Goal: Task Accomplishment & Management: Manage account settings

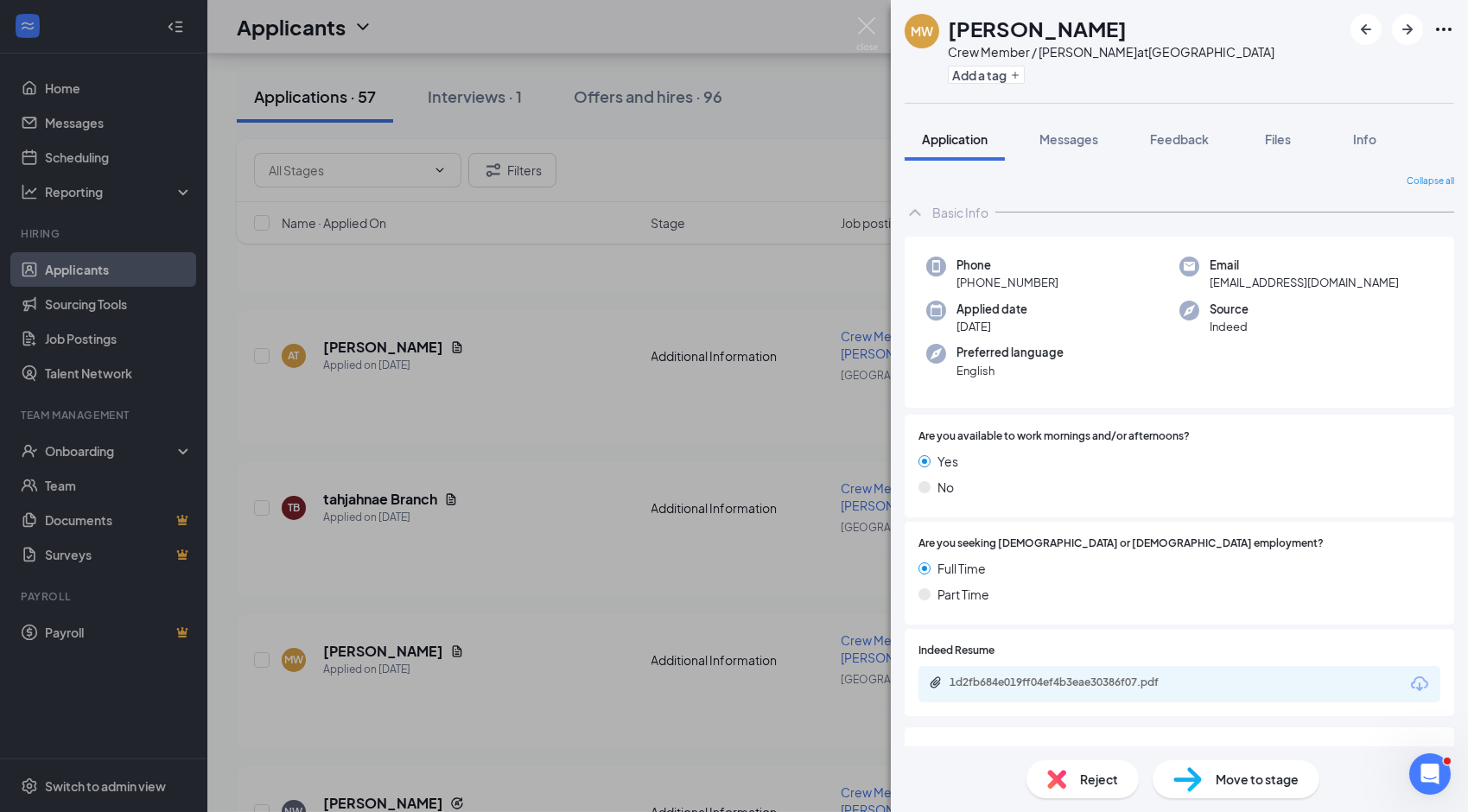
scroll to position [605, 0]
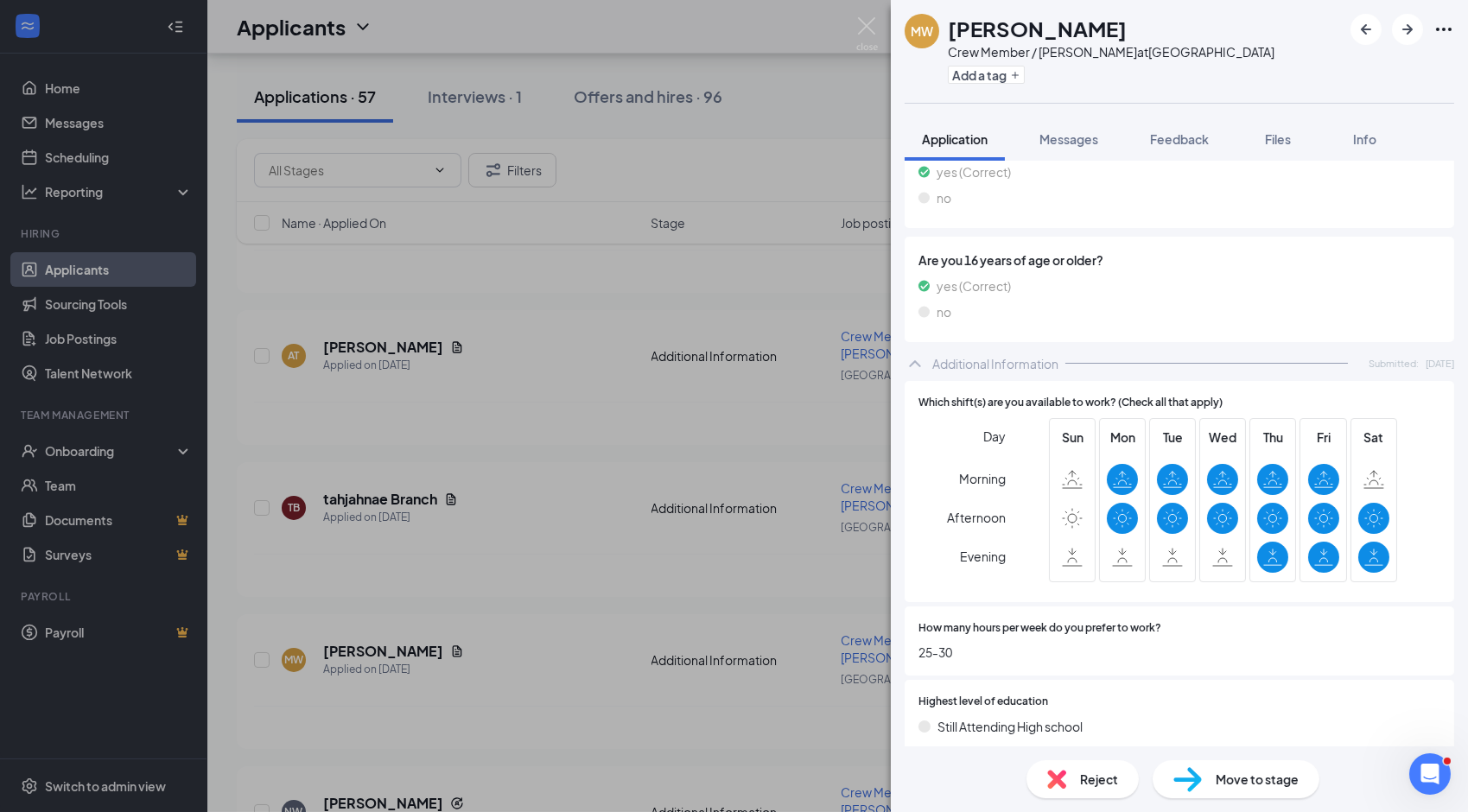
click at [607, 100] on div "[PERSON_NAME] Crew Member / [PERSON_NAME] at [GEOGRAPHIC_DATA] Add a tag Applic…" at bounding box center [734, 406] width 1468 height 812
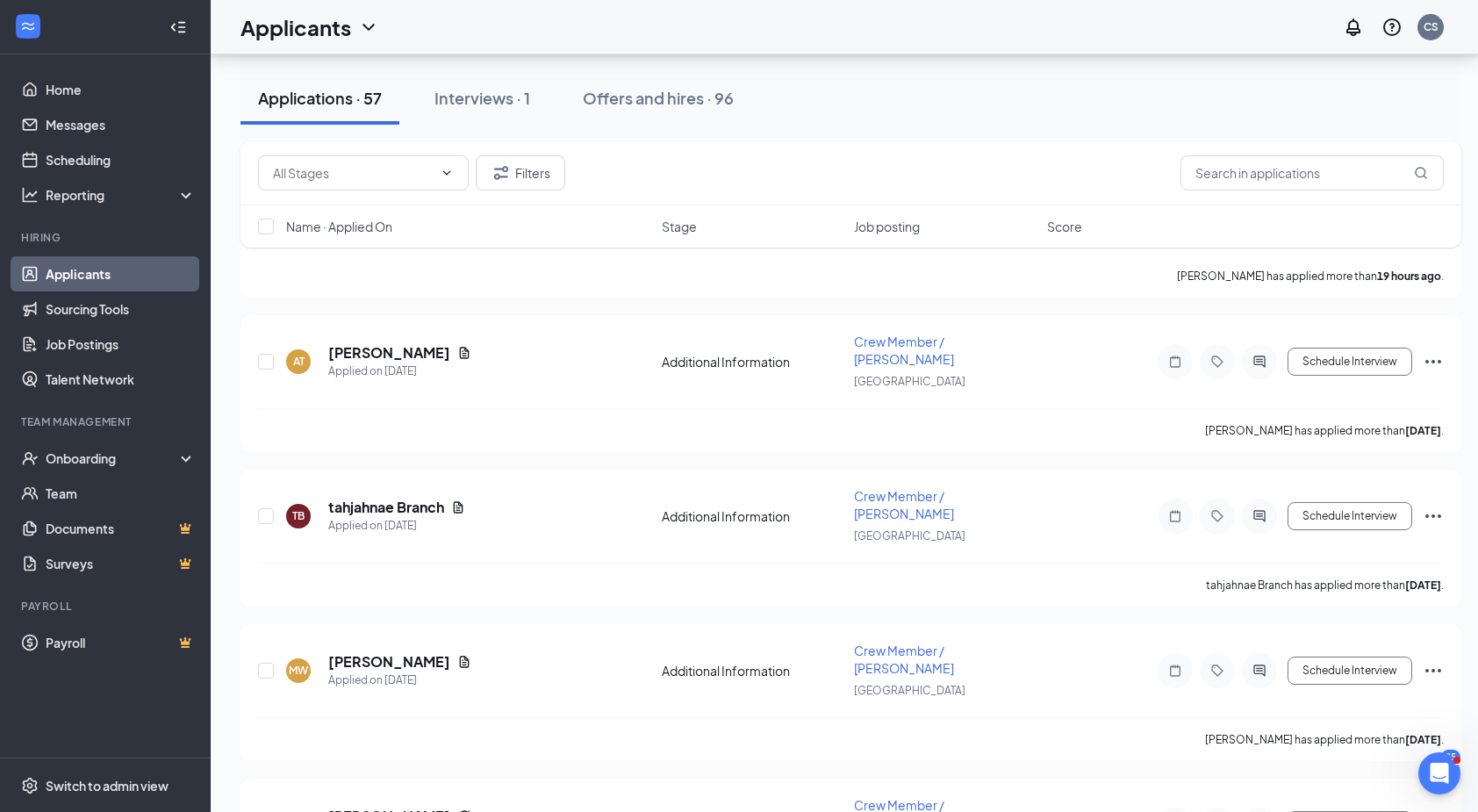
click at [616, 101] on div "Offers and hires · 96" at bounding box center [658, 97] width 151 height 22
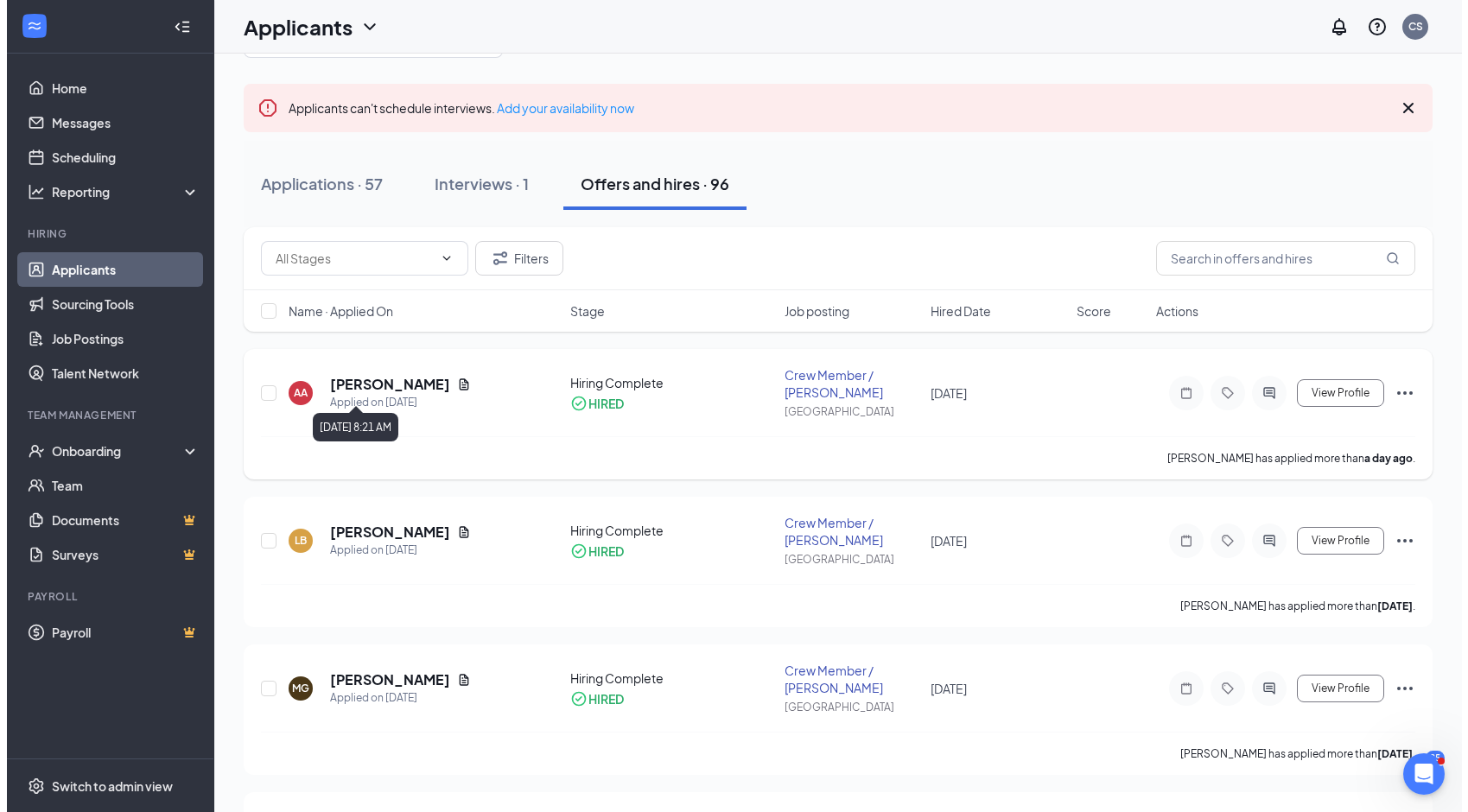
scroll to position [86, 0]
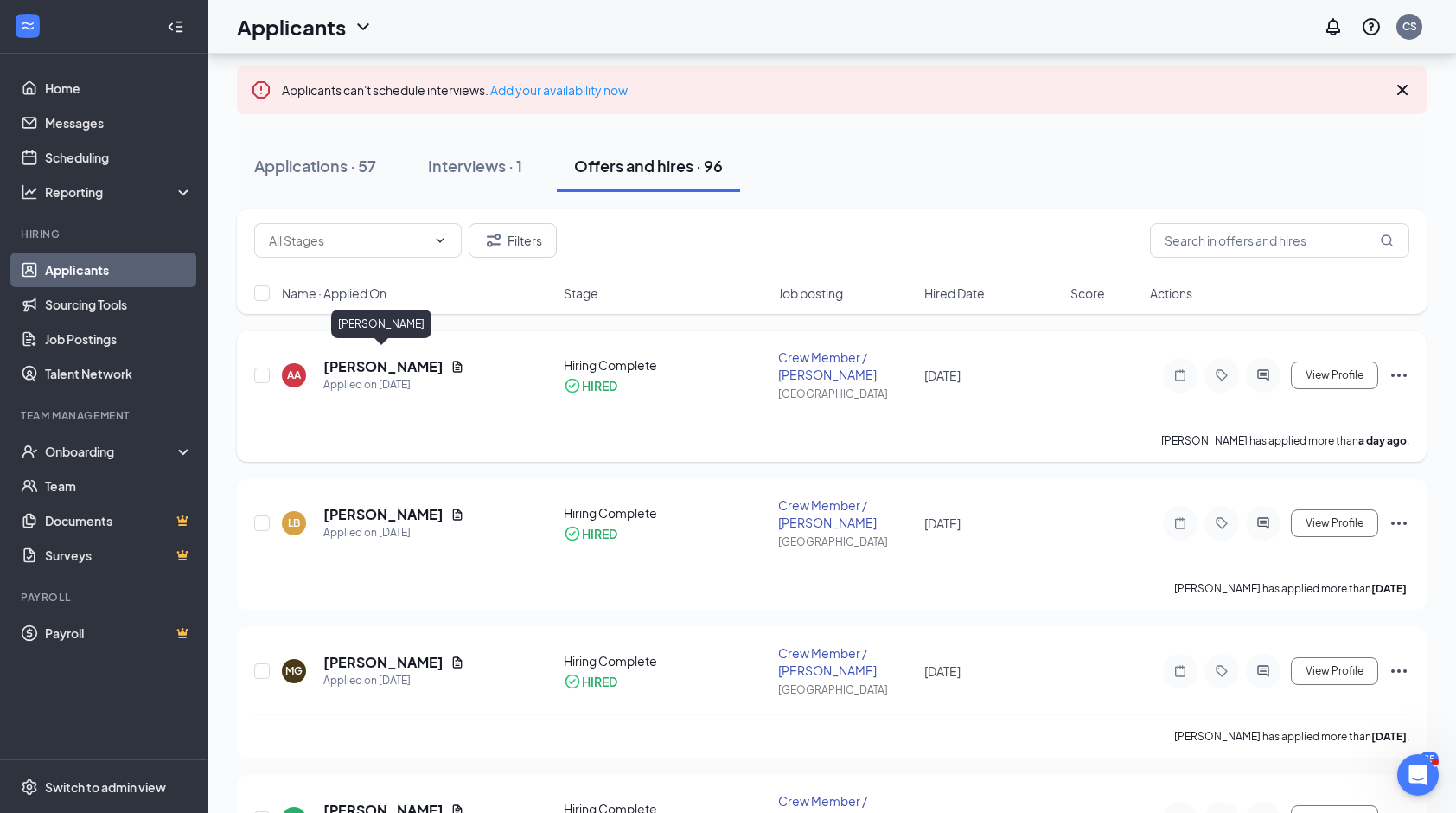
click at [391, 359] on h5 "[PERSON_NAME]" at bounding box center [383, 366] width 120 height 19
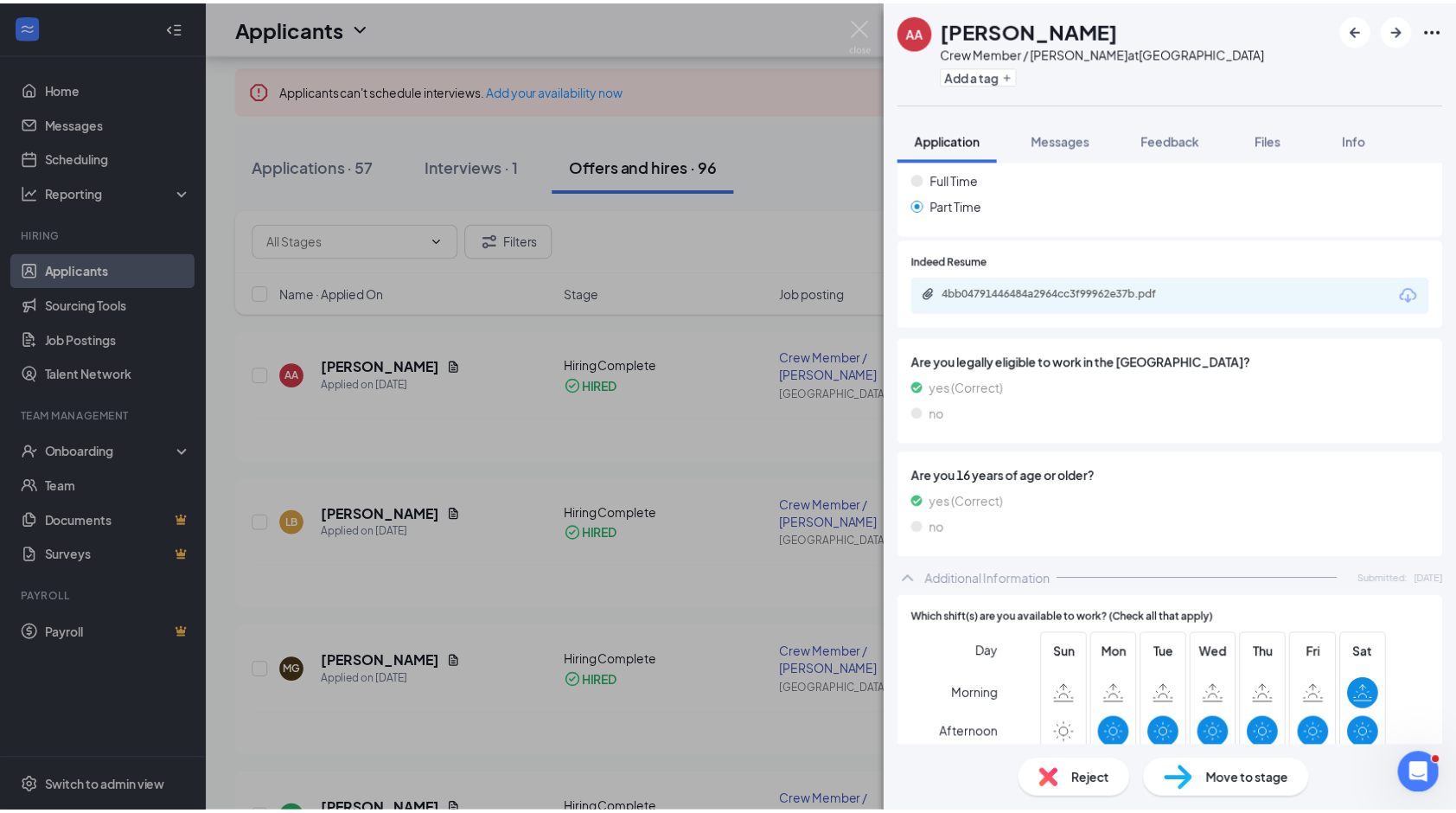
scroll to position [329, 0]
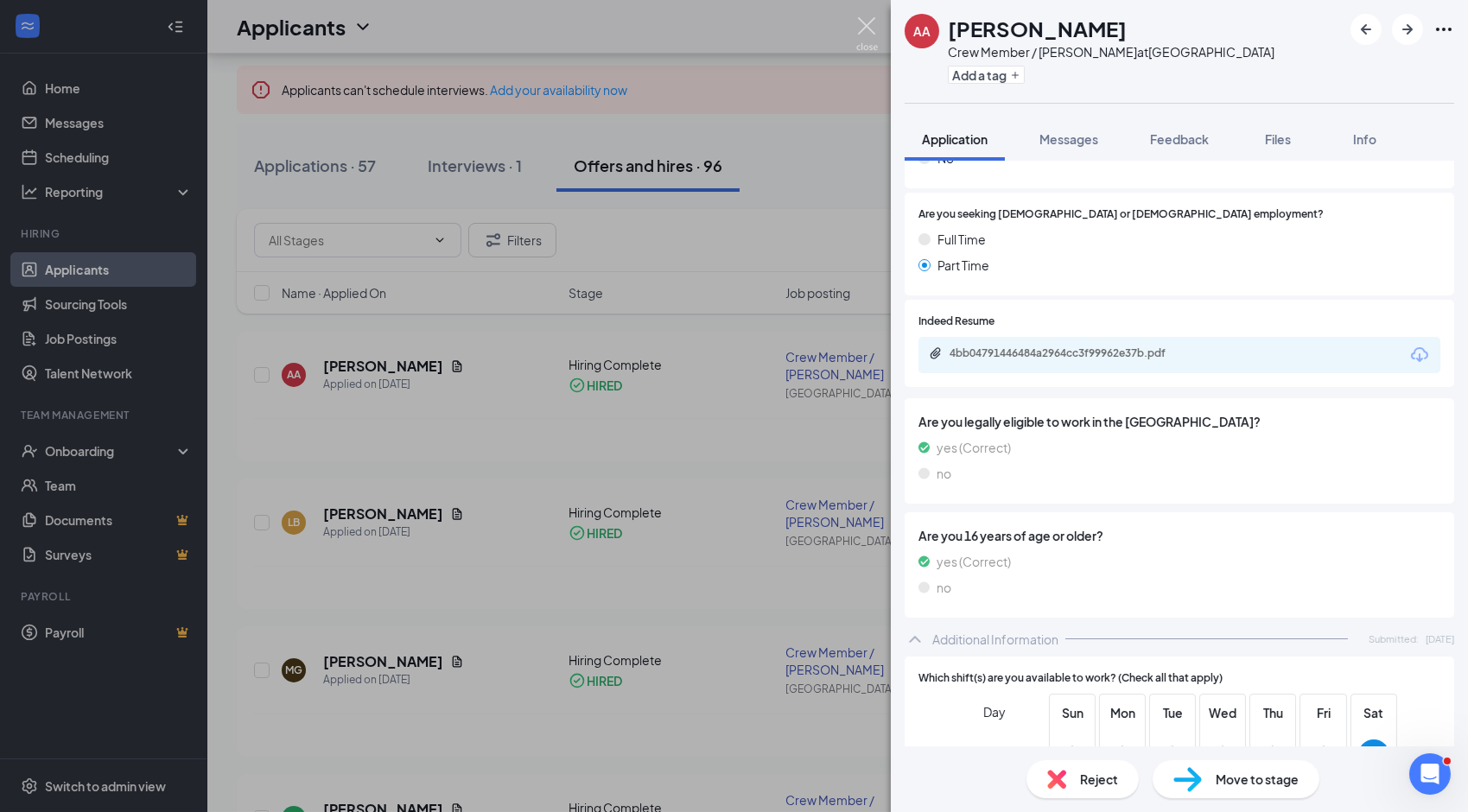
click at [873, 29] on img at bounding box center [867, 34] width 22 height 33
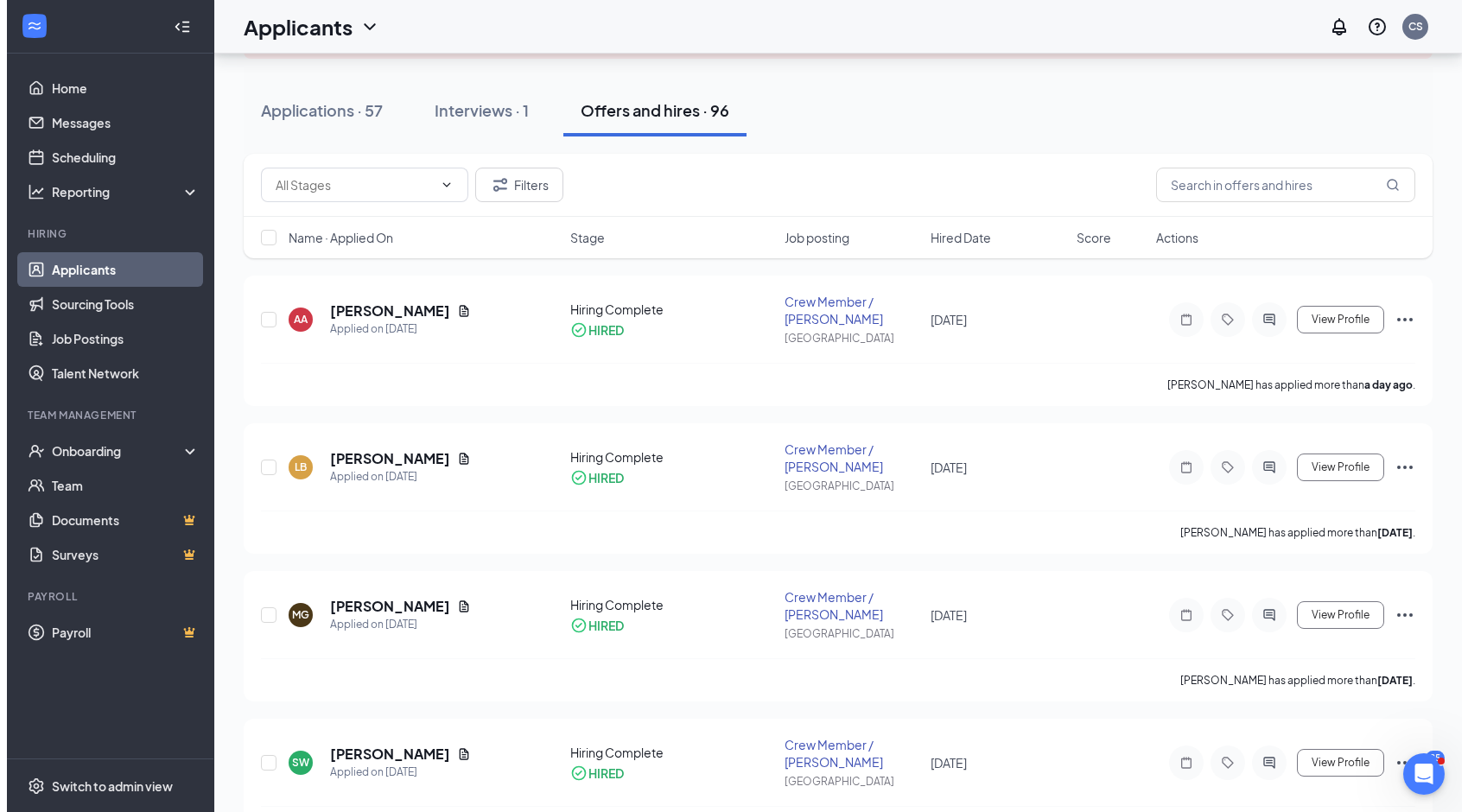
scroll to position [173, 0]
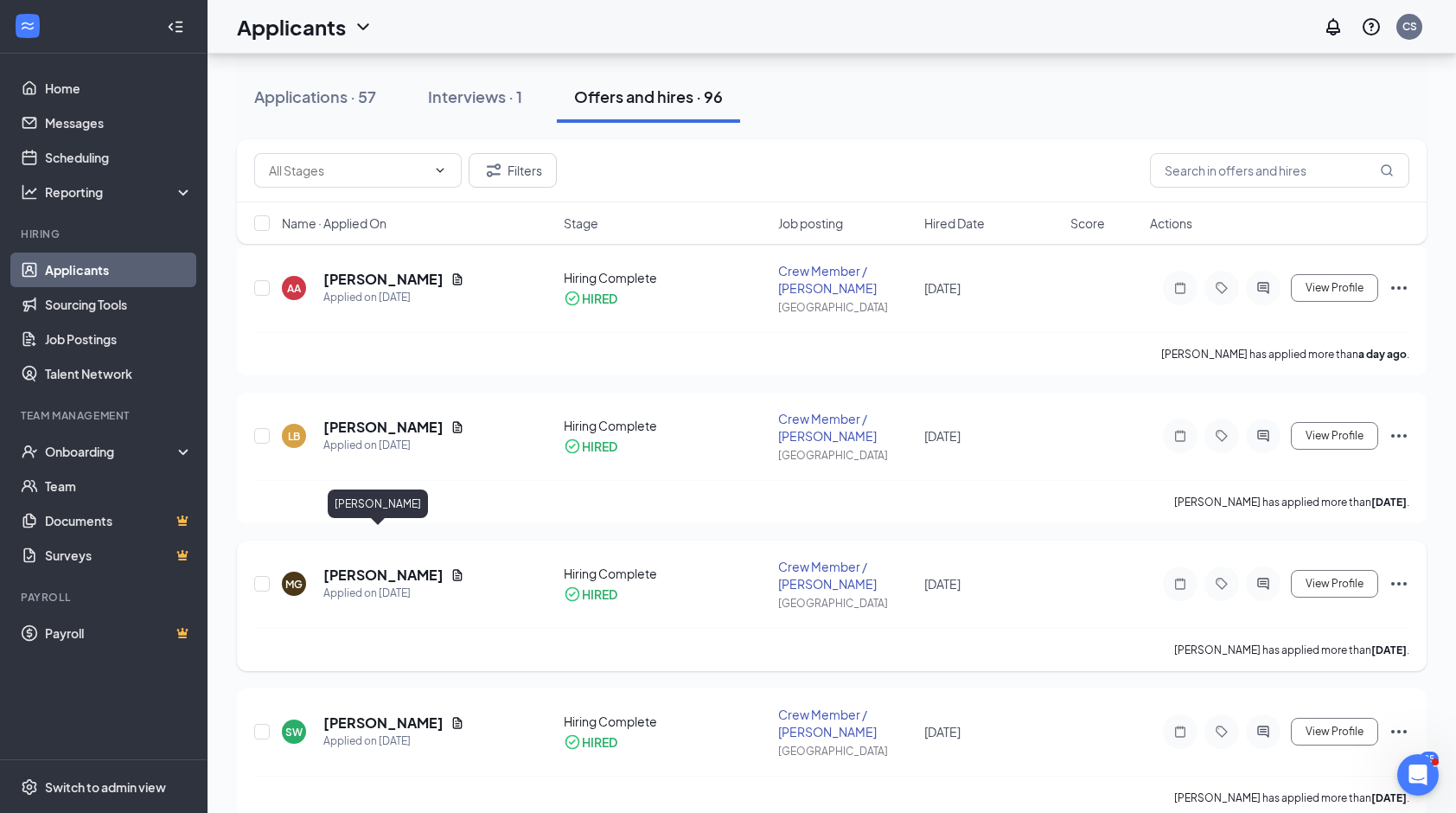
click at [352, 566] on h5 "[PERSON_NAME]" at bounding box center [383, 575] width 120 height 19
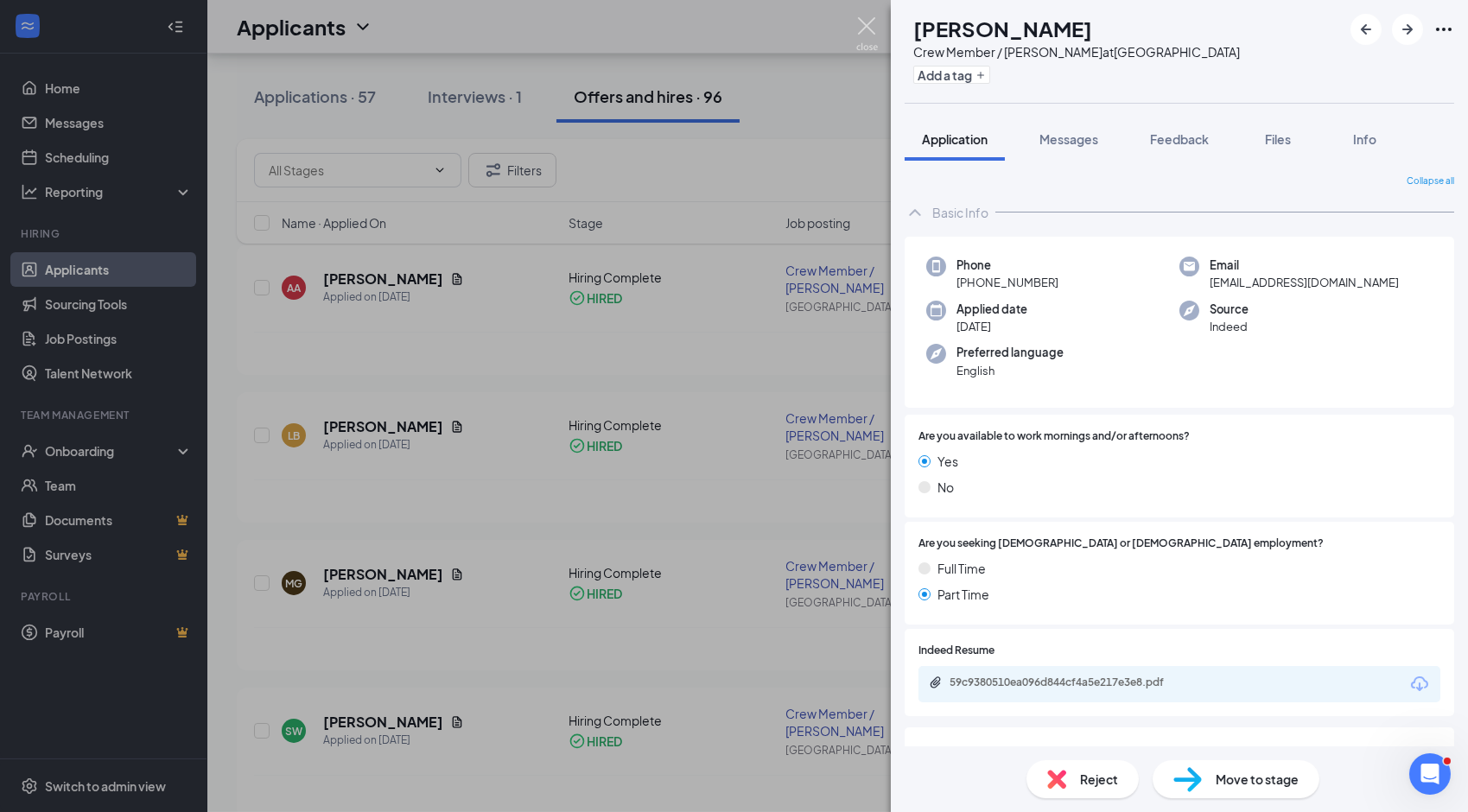
click at [867, 36] on img at bounding box center [867, 34] width 22 height 33
